Goal: Find specific page/section: Find specific page/section

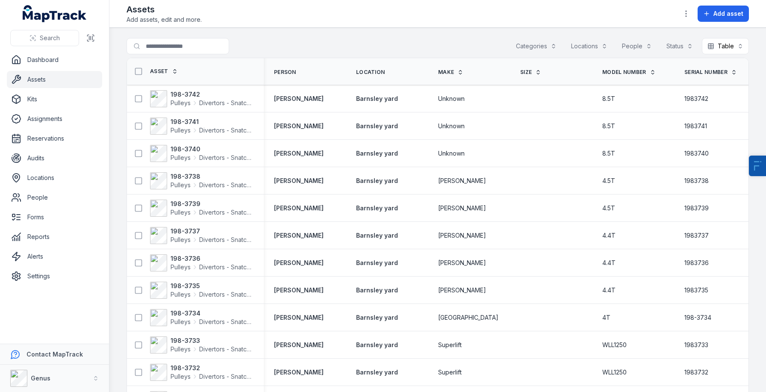
click at [529, 49] on button "Categories" at bounding box center [536, 46] width 52 height 16
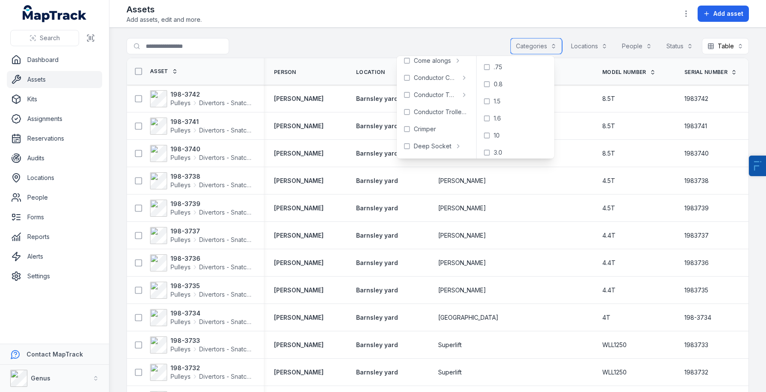
scroll to position [144, 0]
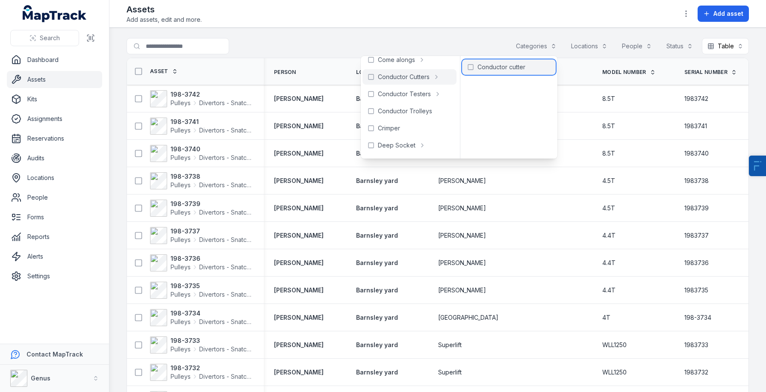
click at [510, 66] on span "Conductor cutter" at bounding box center [501, 67] width 48 height 9
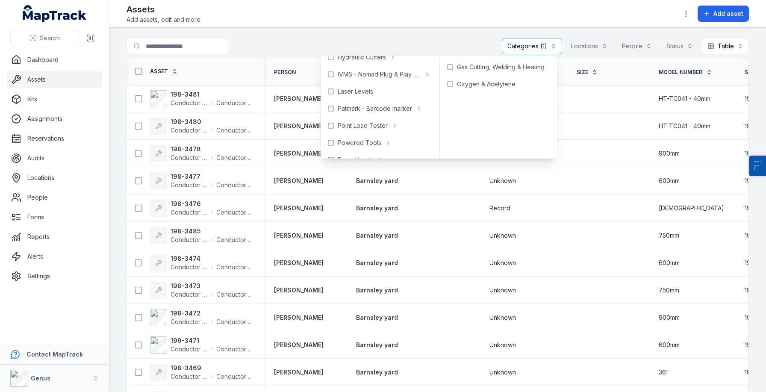
scroll to position [378, 0]
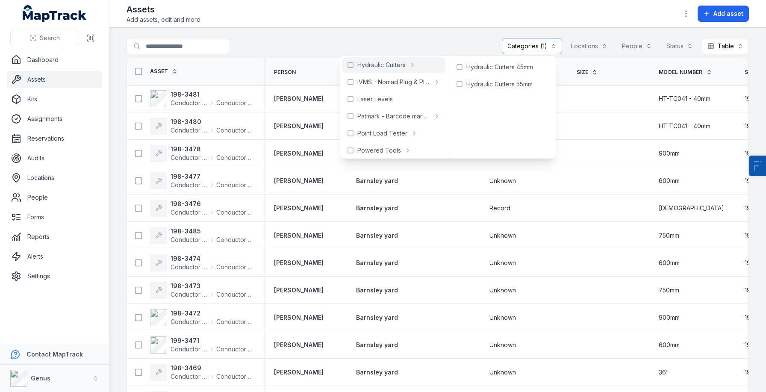
click at [507, 15] on div "Assets Add assets, edit and more. Add asset" at bounding box center [437, 13] width 622 height 21
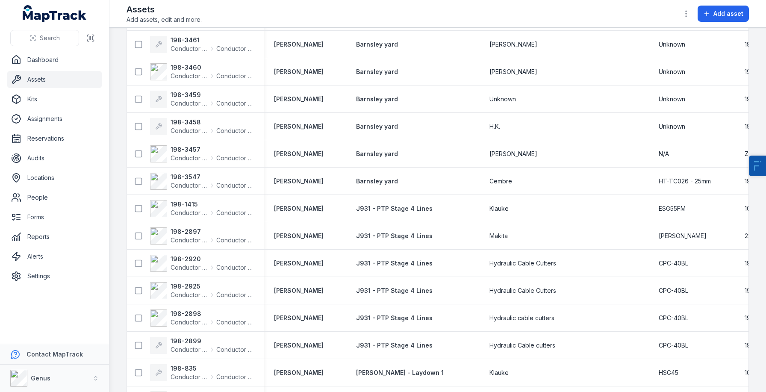
scroll to position [883, 0]
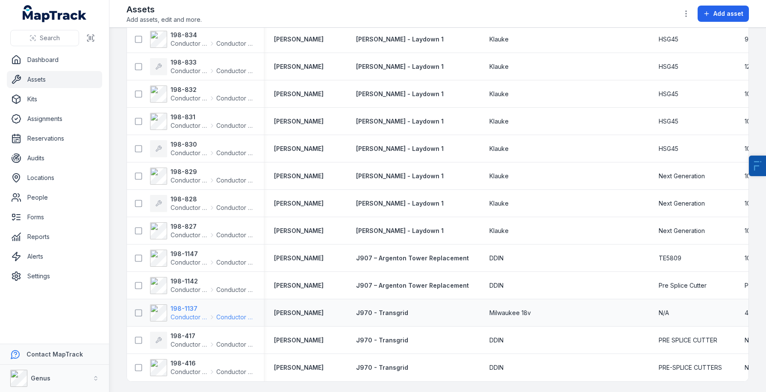
click at [191, 306] on strong "198-1137" at bounding box center [211, 308] width 83 height 9
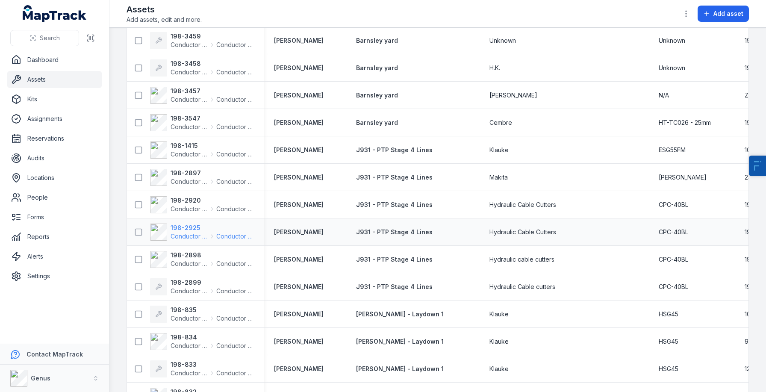
scroll to position [578, 0]
click at [180, 229] on strong "198-2925" at bounding box center [211, 227] width 83 height 9
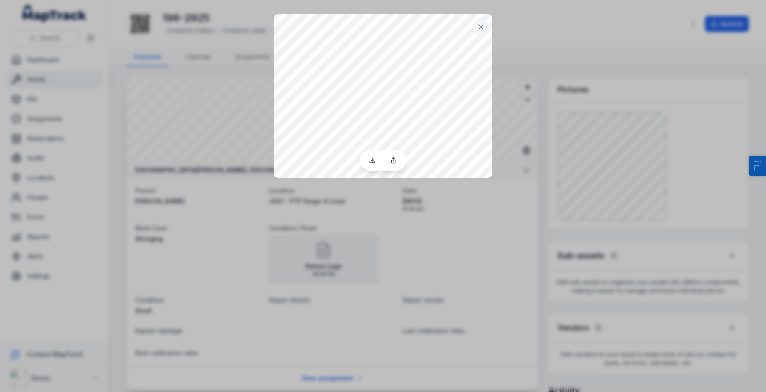
click at [452, 238] on div at bounding box center [383, 196] width 766 height 392
click at [483, 24] on icon at bounding box center [480, 27] width 9 height 9
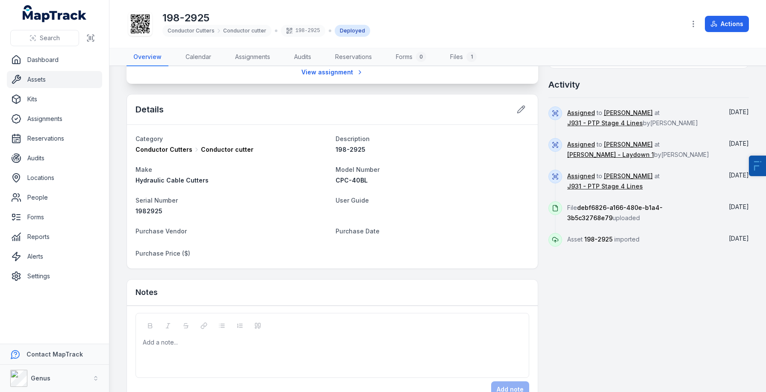
scroll to position [329, 0]
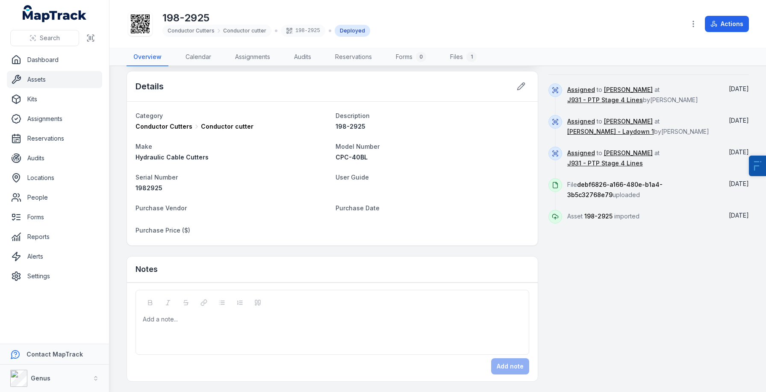
click at [82, 81] on link "Assets" at bounding box center [54, 79] width 95 height 17
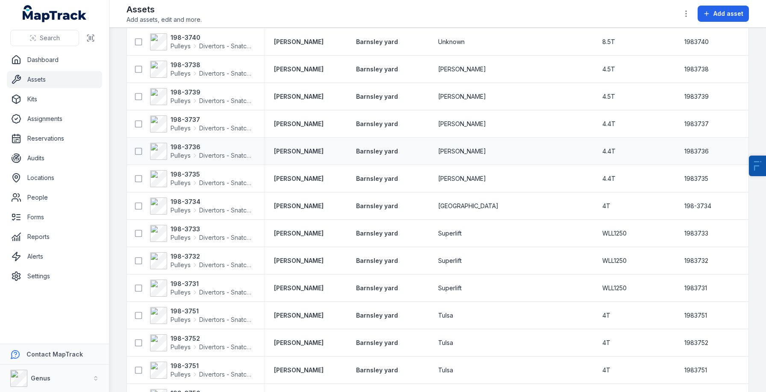
scroll to position [113, 0]
click at [176, 144] on strong "198-3736" at bounding box center [211, 145] width 83 height 9
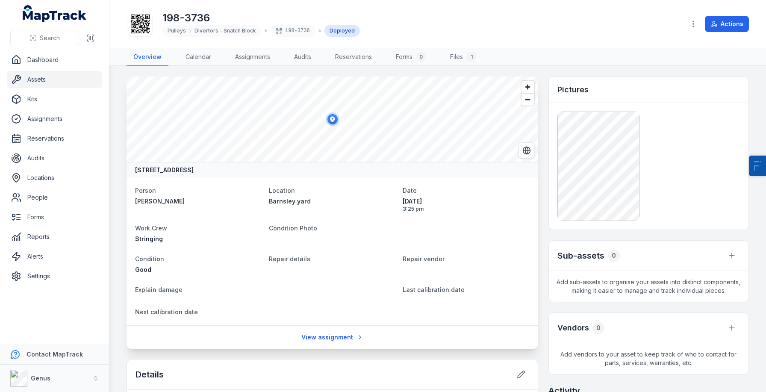
click at [35, 78] on link "Assets" at bounding box center [54, 79] width 95 height 17
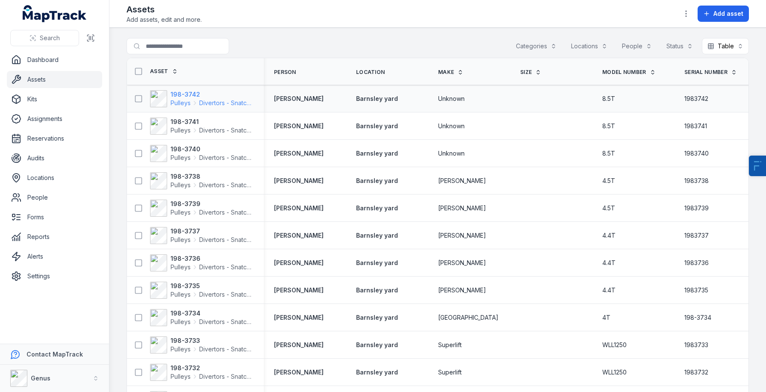
click at [180, 97] on strong "198-3742" at bounding box center [211, 94] width 83 height 9
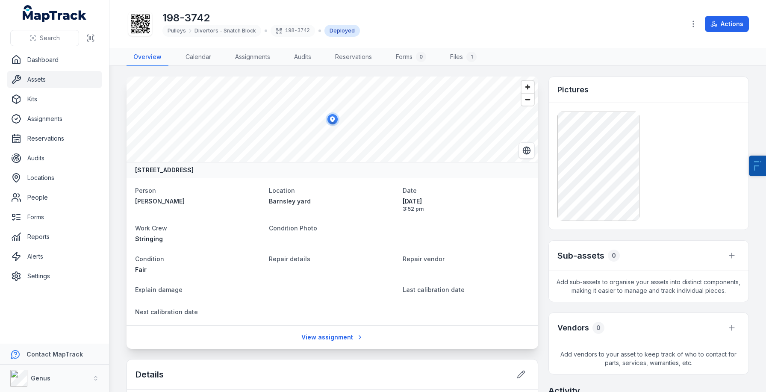
click at [50, 81] on link "Assets" at bounding box center [54, 79] width 95 height 17
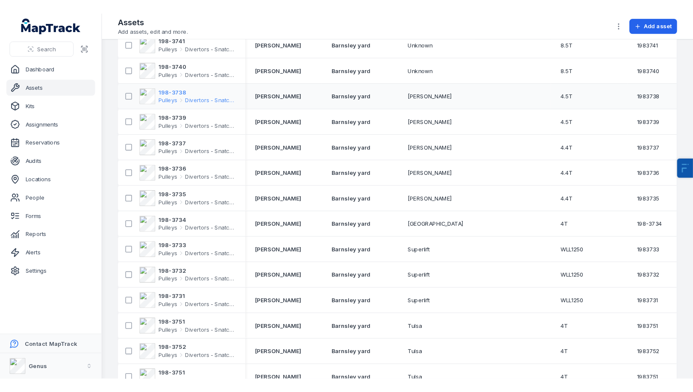
scroll to position [110, 0]
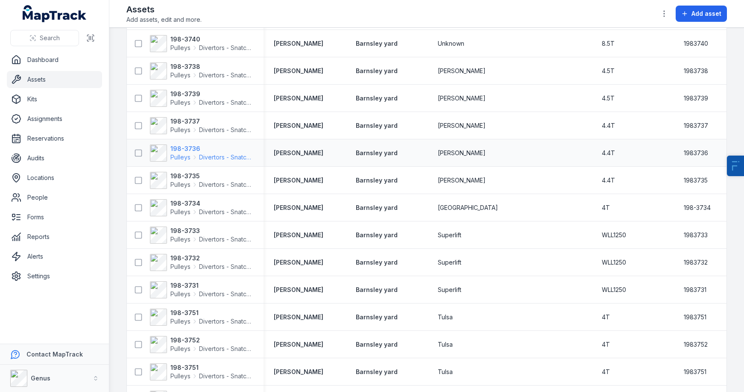
click at [184, 151] on strong "198-3736" at bounding box center [211, 148] width 83 height 9
